Goal: Book appointment/travel/reservation

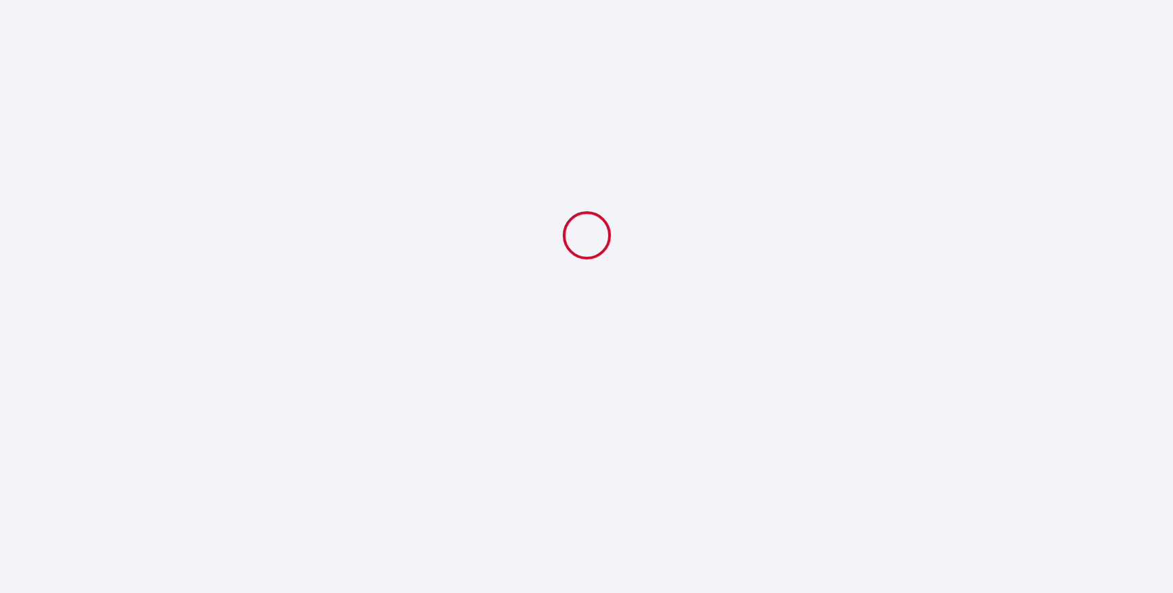
select select
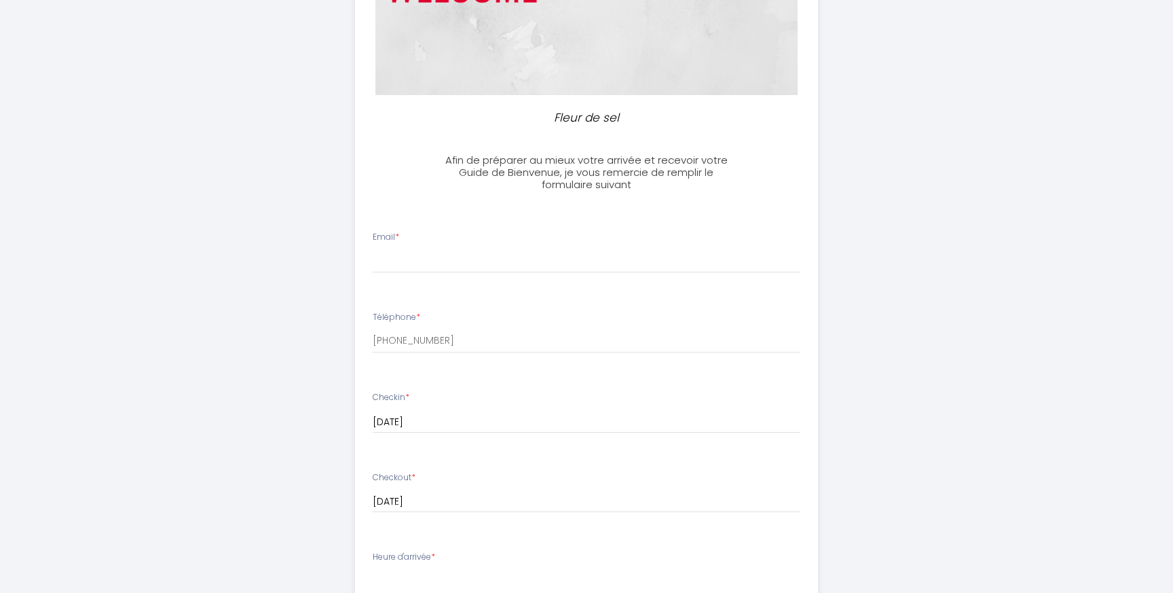
scroll to position [229, 0]
click at [439, 240] on div "Email *" at bounding box center [587, 250] width 446 height 42
click at [410, 265] on input "Email *" at bounding box center [587, 258] width 428 height 24
type input "[EMAIL_ADDRESS][DOMAIN_NAME]"
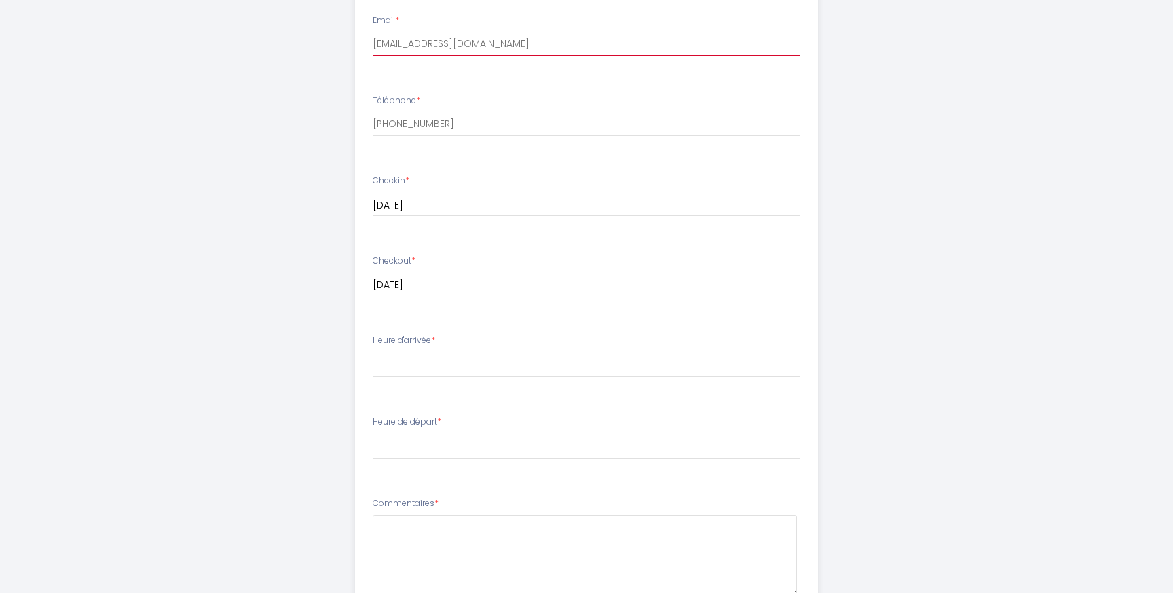
scroll to position [487, 0]
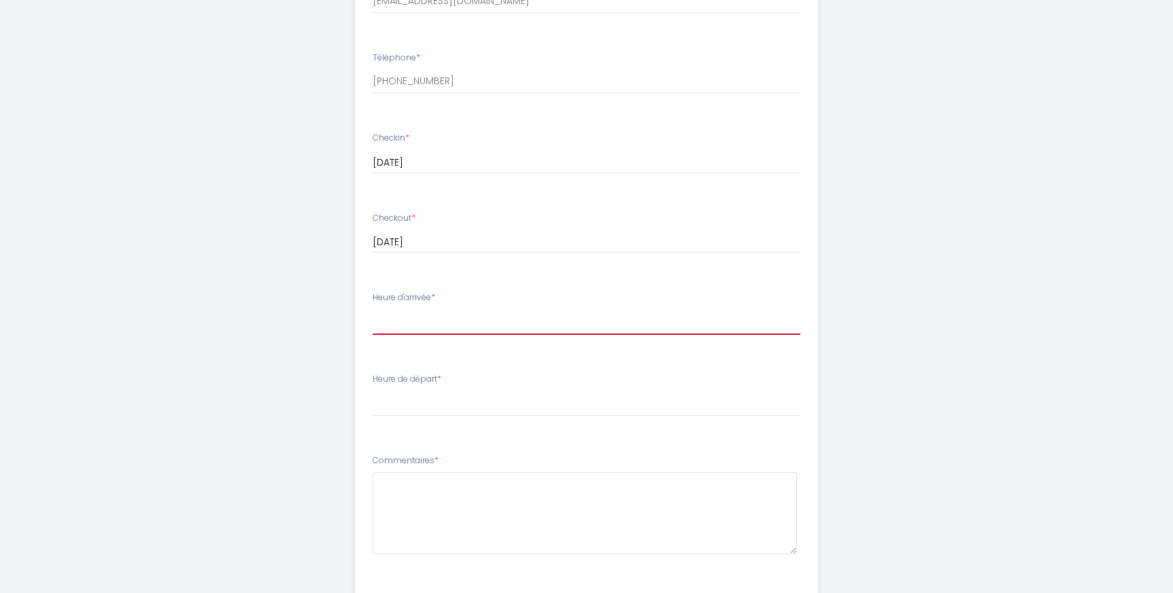
click at [434, 318] on select "16:00 16:30 17:00 17:30 18:00 18:30 19:00 19:30 20:00 20:30 21:00" at bounding box center [587, 322] width 428 height 26
select select "16:00"
click at [373, 309] on select "16:00 16:30 17:00 17:30 18:00 18:30 19:00 19:30 20:00 20:30 21:00" at bounding box center [587, 322] width 428 height 26
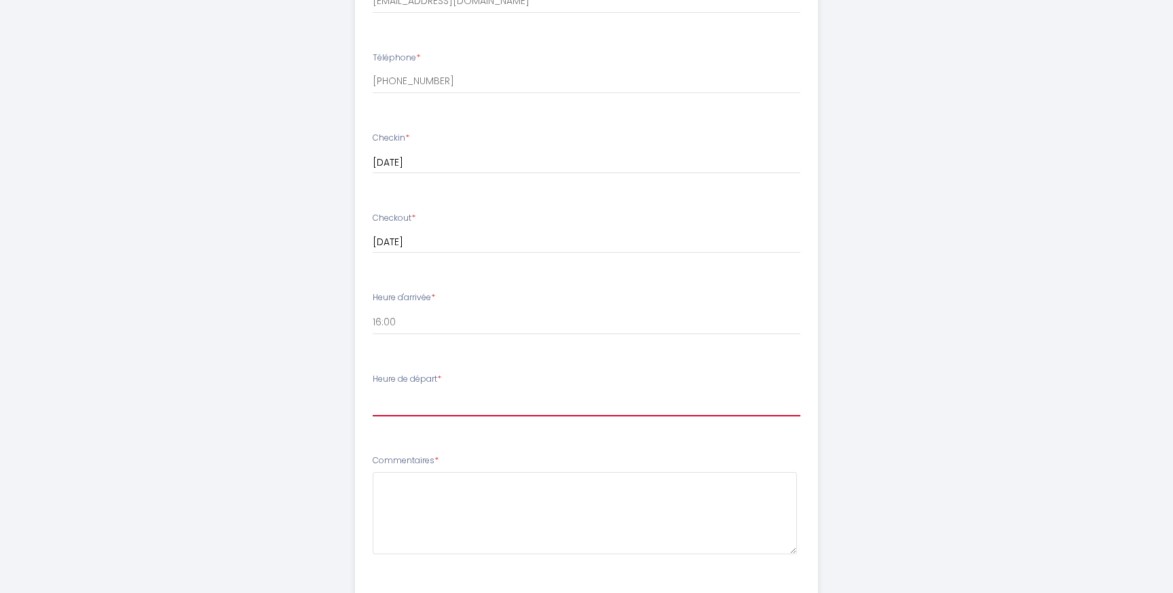
click at [420, 407] on select "00:00 00:30 01:00 01:30 02:00 02:30 03:00 03:30 04:00 04:30 05:00 05:30 06:00 0…" at bounding box center [587, 403] width 428 height 26
select select "10:00"
click at [373, 390] on select "00:00 00:30 01:00 01:30 02:00 02:30 03:00 03:30 04:00 04:30 05:00 05:30 06:00 0…" at bounding box center [587, 403] width 428 height 26
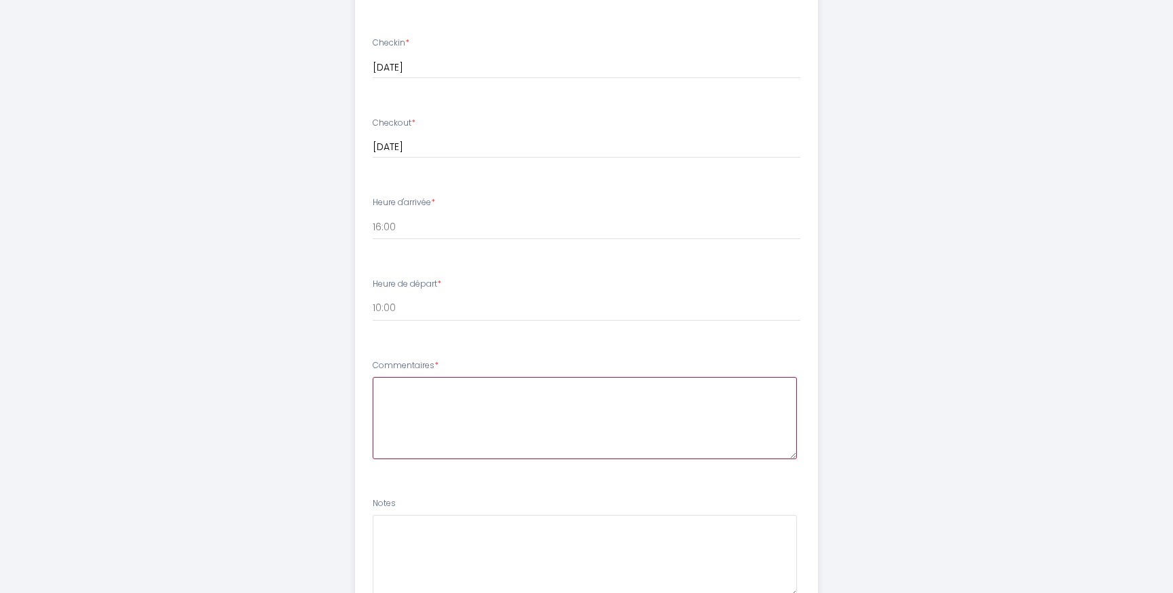
click at [401, 391] on textarea at bounding box center [585, 418] width 425 height 82
click at [406, 385] on textarea "J'haboite aux [GEOGRAPHIC_DATA] mais je rends visite a mes parents en octobre" at bounding box center [585, 418] width 425 height 82
click at [718, 389] on textarea "J'habite aux [GEOGRAPHIC_DATA] mais je rends visite a mes parents en octobre" at bounding box center [585, 418] width 425 height 82
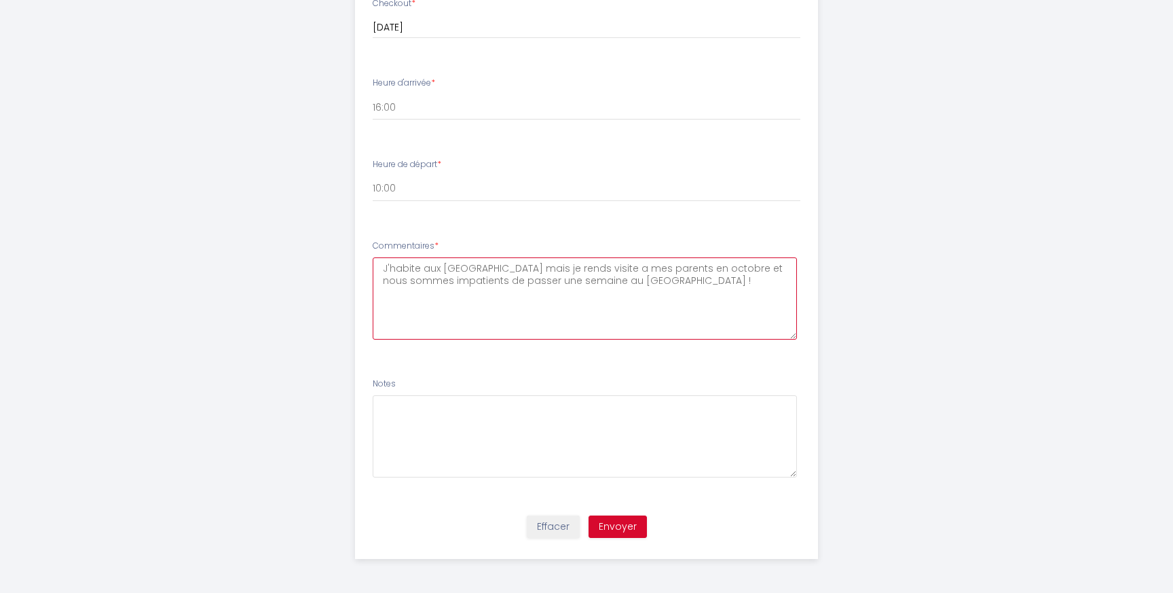
type textarea "J'habite aux [GEOGRAPHIC_DATA] mais je rends visite a mes parents en octobre et…"
click at [637, 520] on button "Envoyer" at bounding box center [618, 526] width 58 height 23
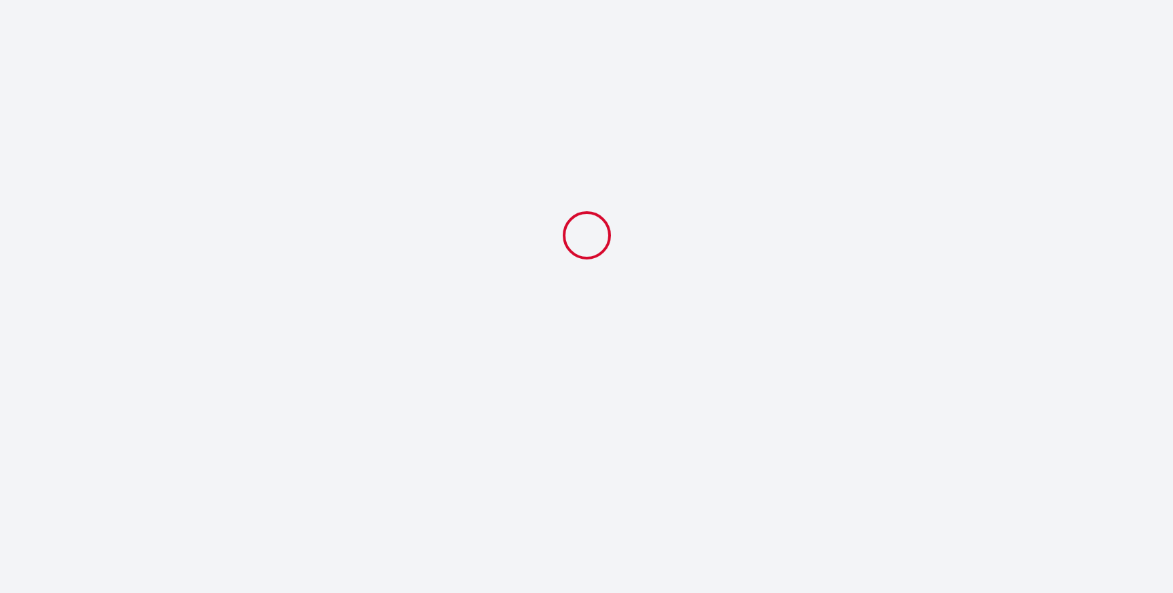
select select "10:00"
